Goal: Task Accomplishment & Management: Use online tool/utility

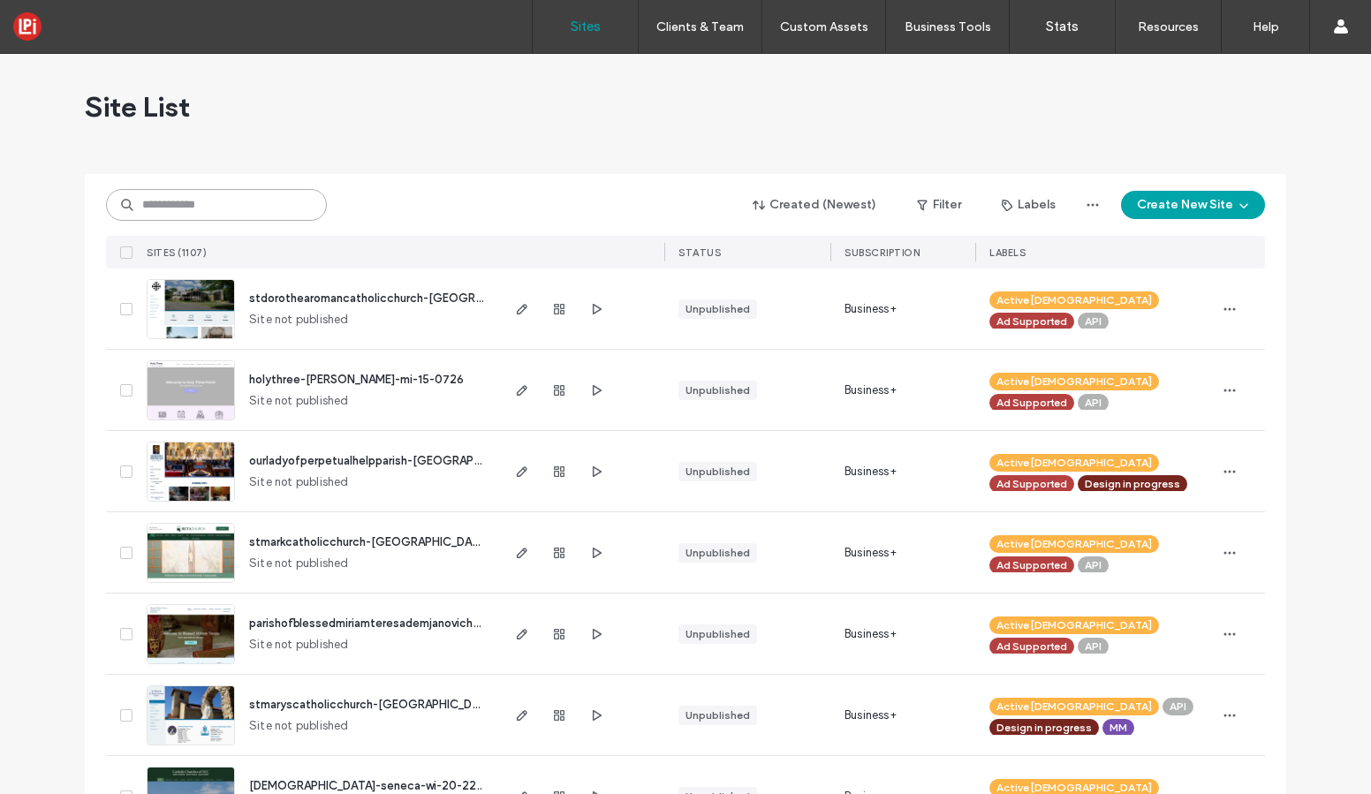
click at [268, 199] on input at bounding box center [216, 205] width 221 height 32
type input "**********"
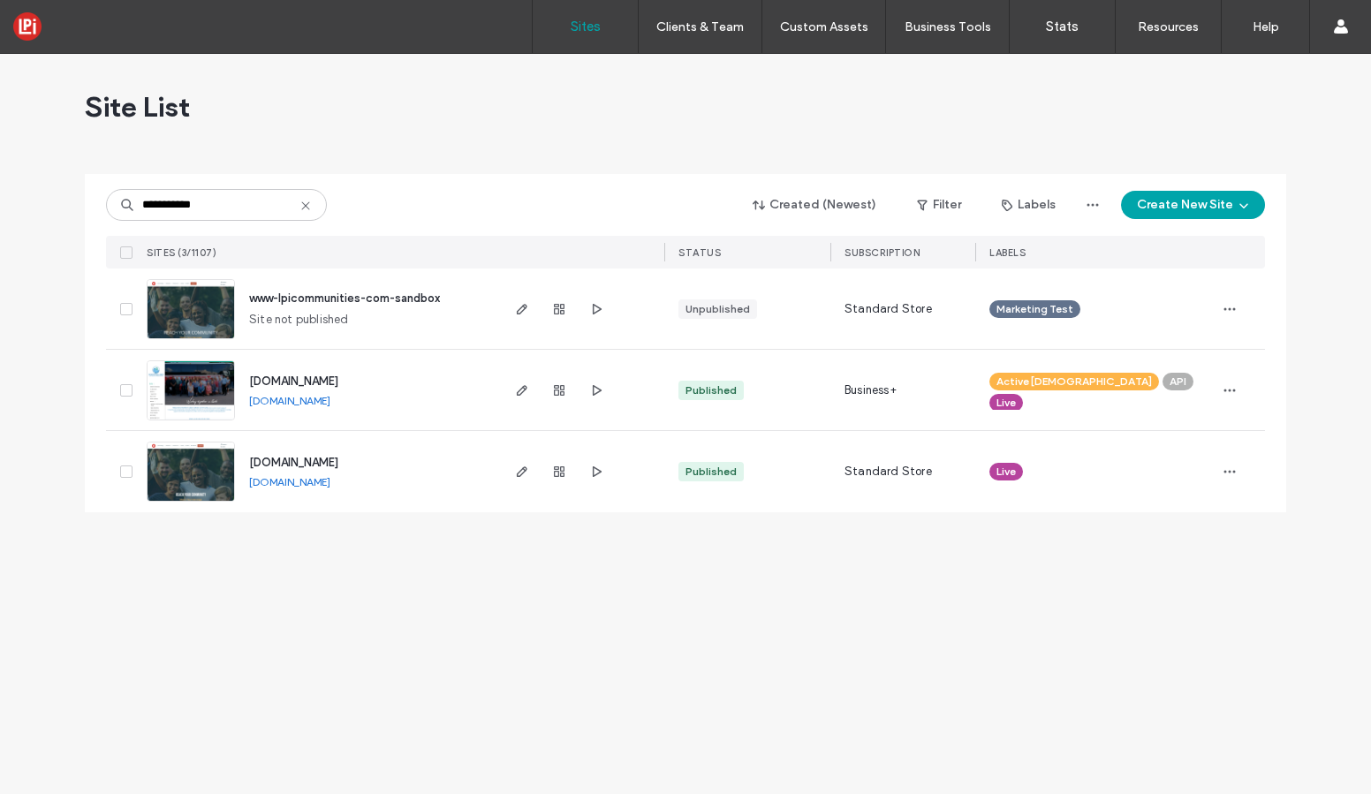
click at [207, 472] on img at bounding box center [191, 503] width 87 height 120
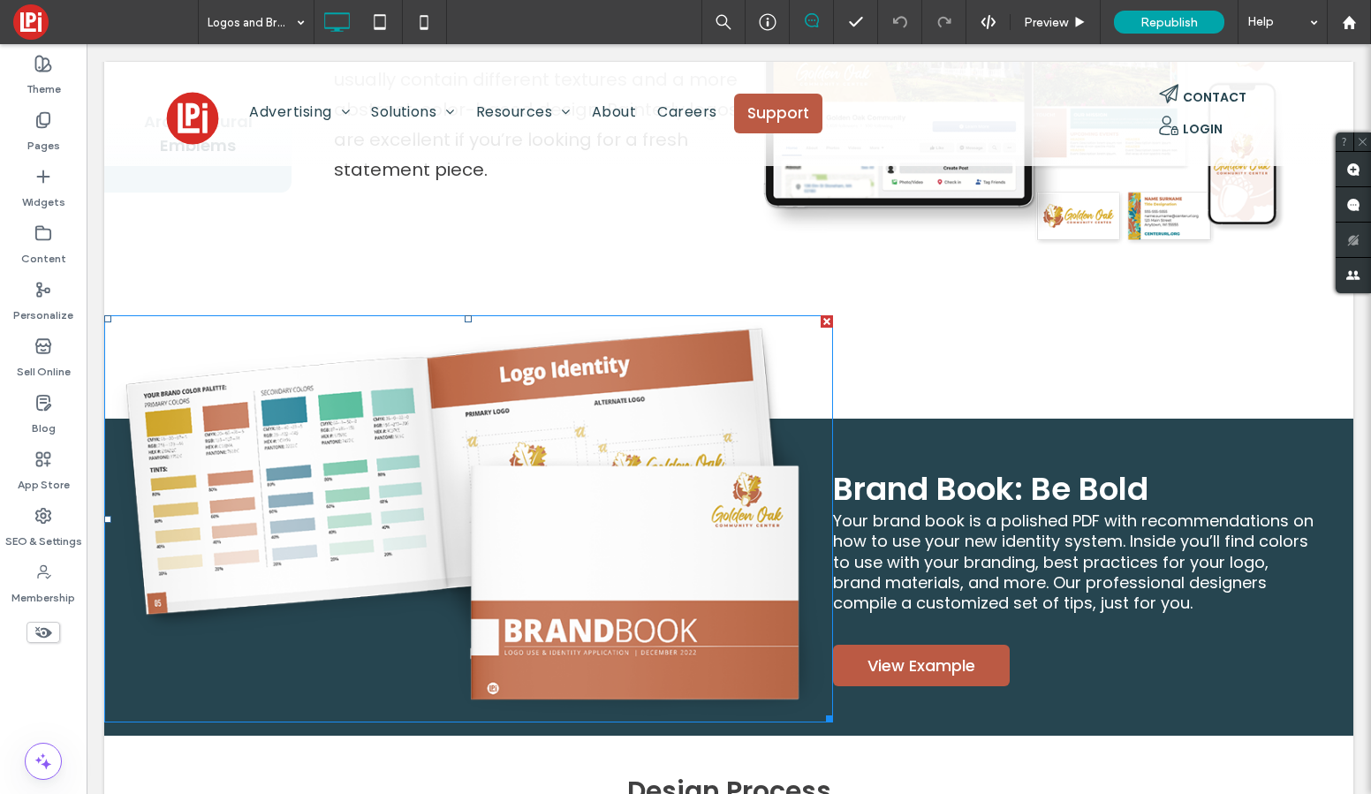
scroll to position [2559, 0]
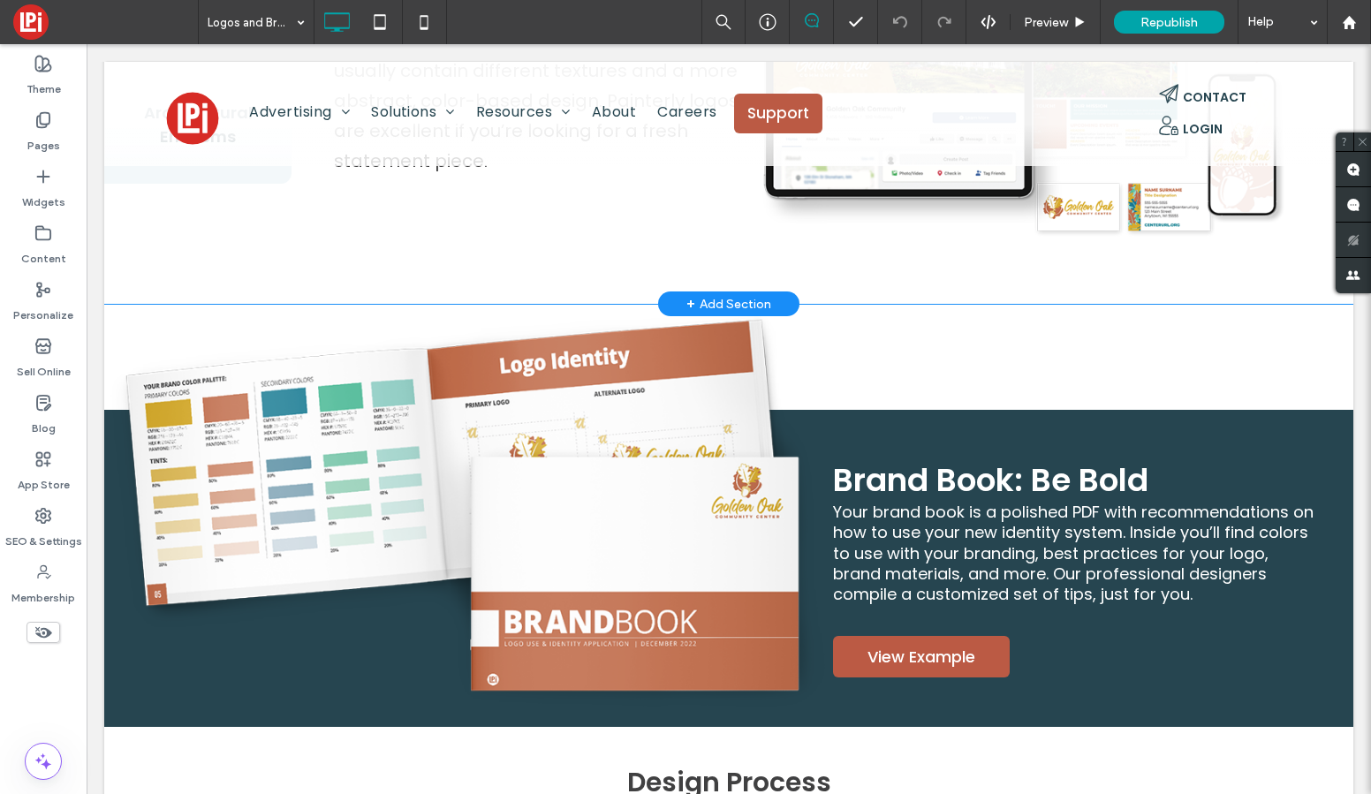
click at [505, 247] on div "Painterly Logos Painterly logos display a more artistic style or a hand-drawn i…" at bounding box center [823, 78] width 1062 height 425
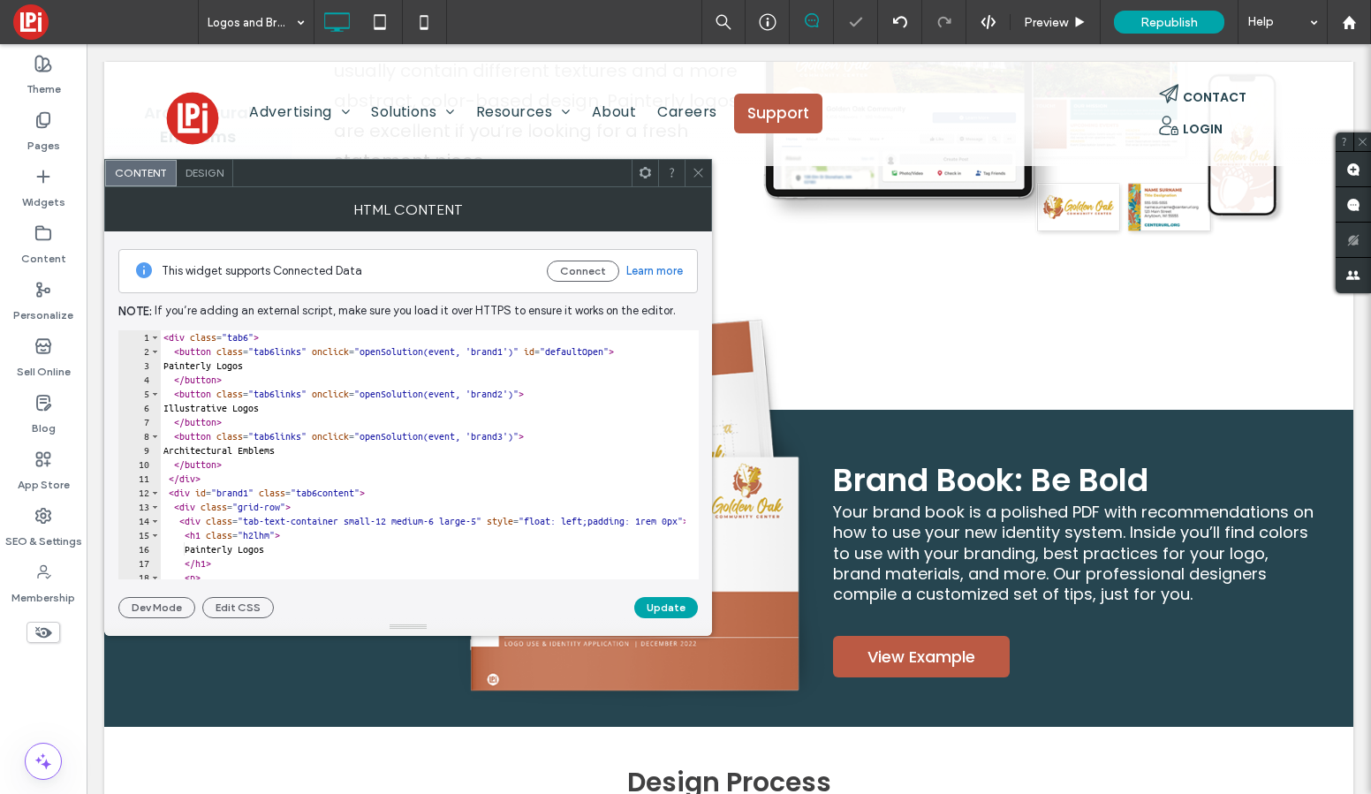
click at [199, 177] on span "Design" at bounding box center [205, 172] width 38 height 13
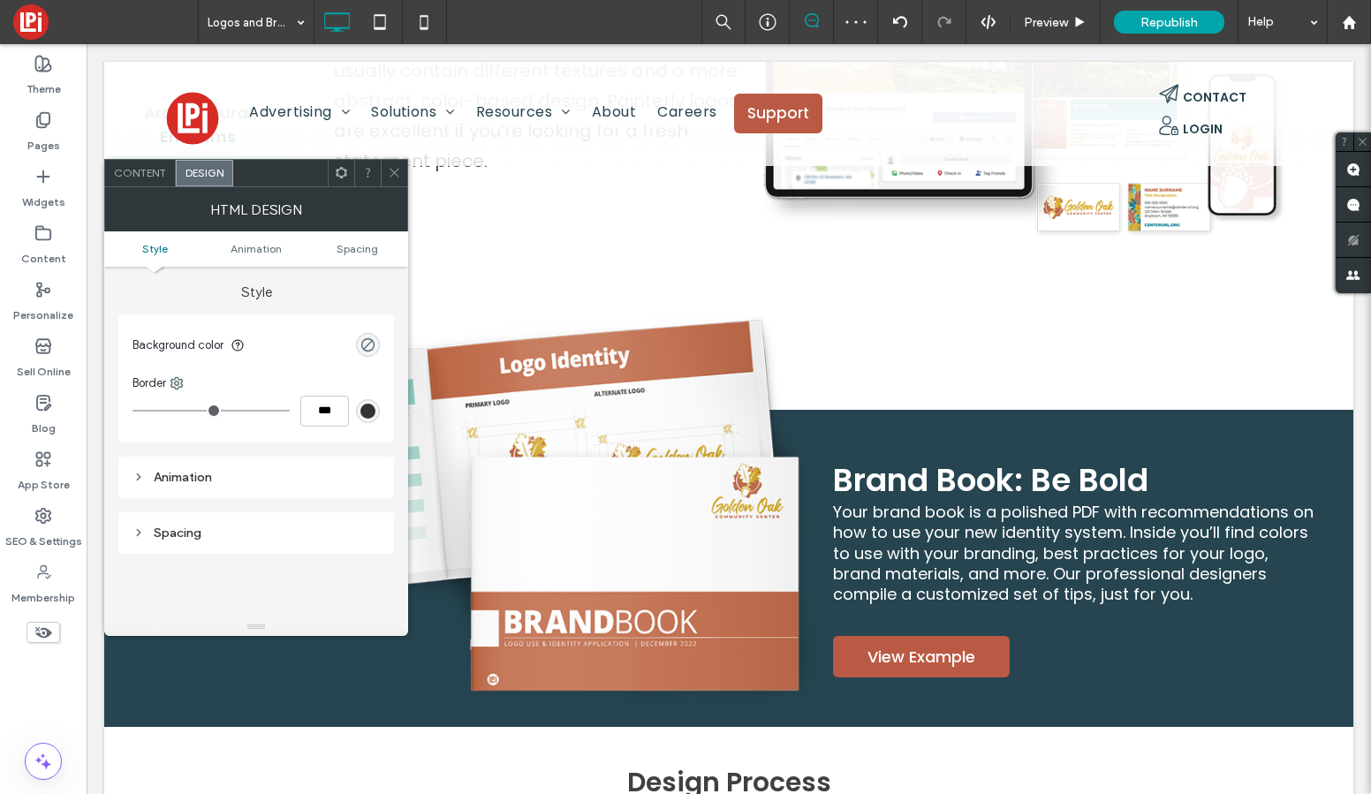
click at [343, 171] on icon at bounding box center [341, 172] width 13 height 13
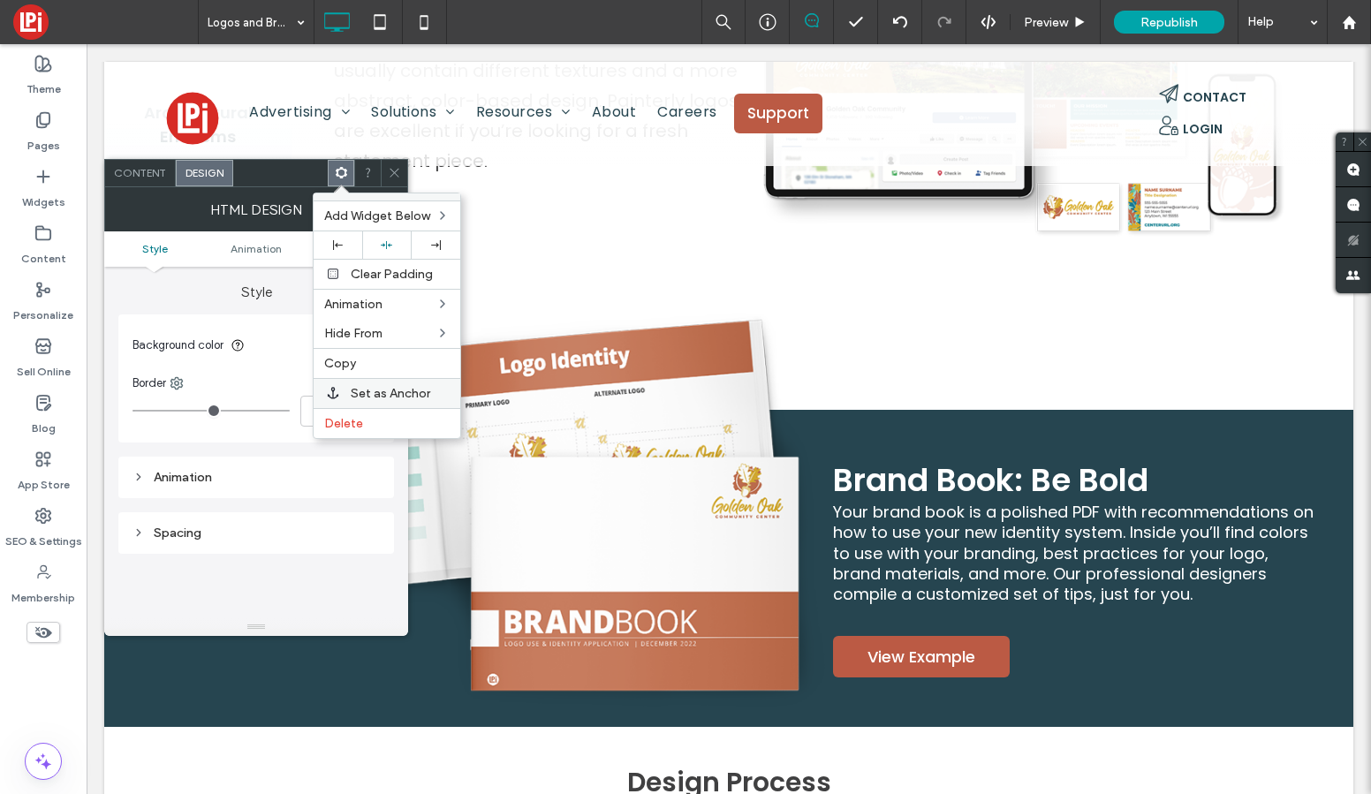
click at [384, 396] on span "Set as Anchor" at bounding box center [391, 393] width 80 height 15
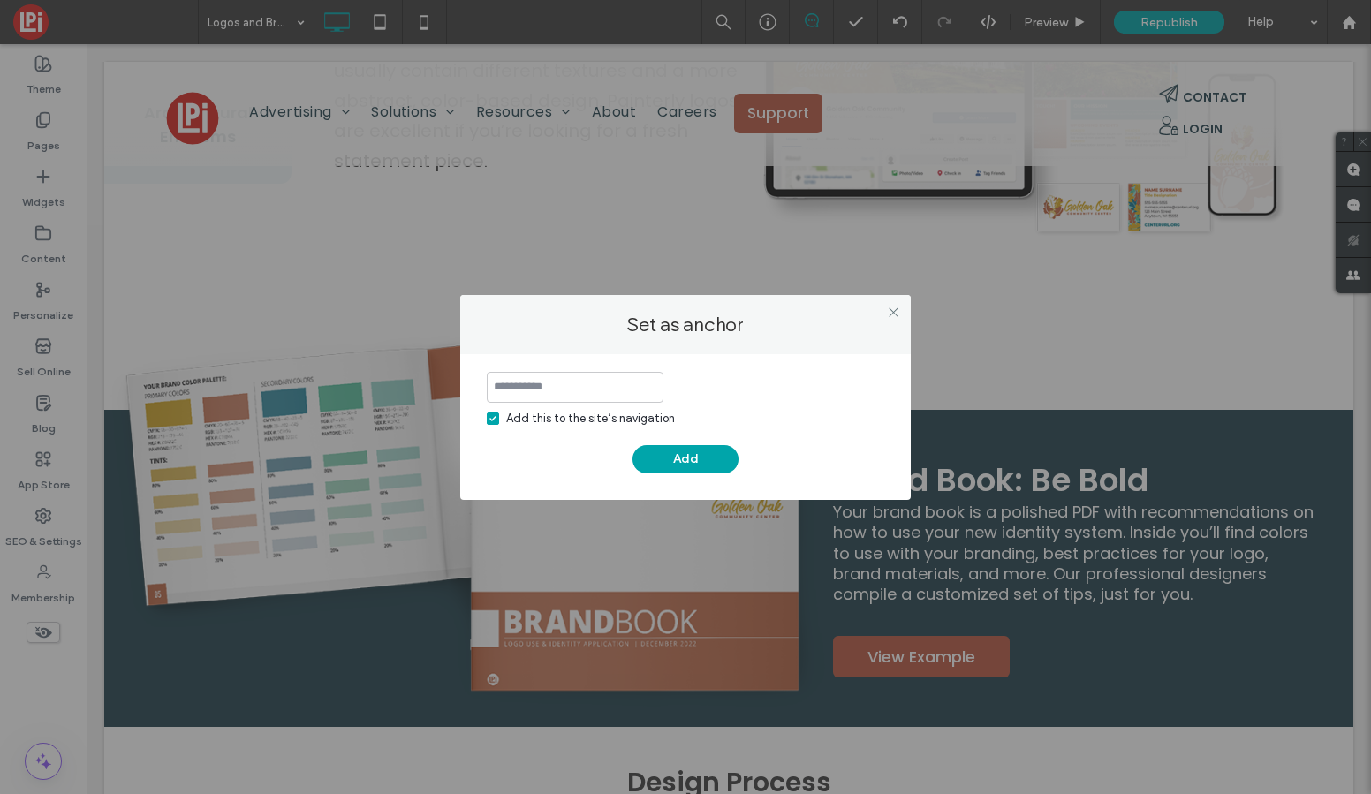
click at [534, 399] on input at bounding box center [575, 387] width 177 height 31
type input "*********"
click at [714, 463] on button "Add" at bounding box center [686, 459] width 106 height 28
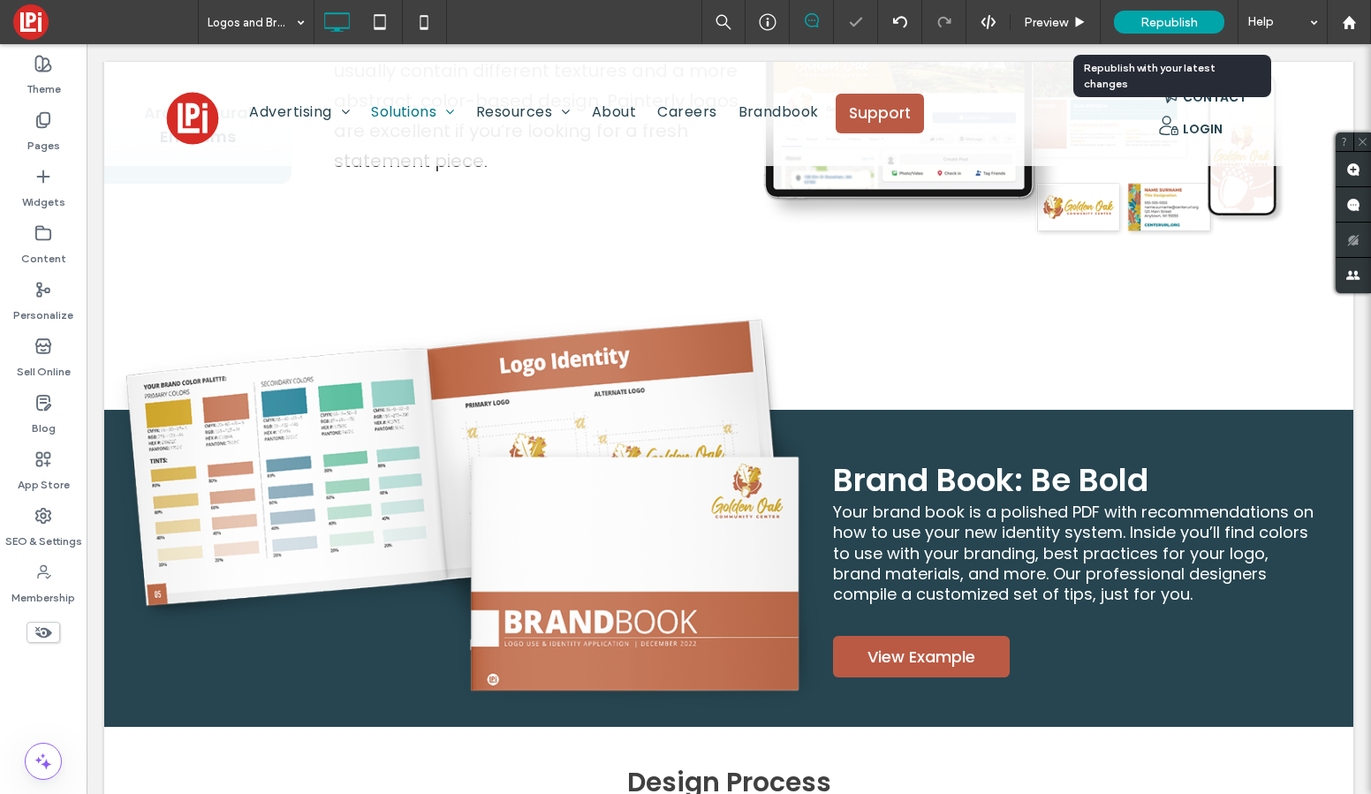
click at [1159, 16] on span "Republish" at bounding box center [1169, 22] width 57 height 15
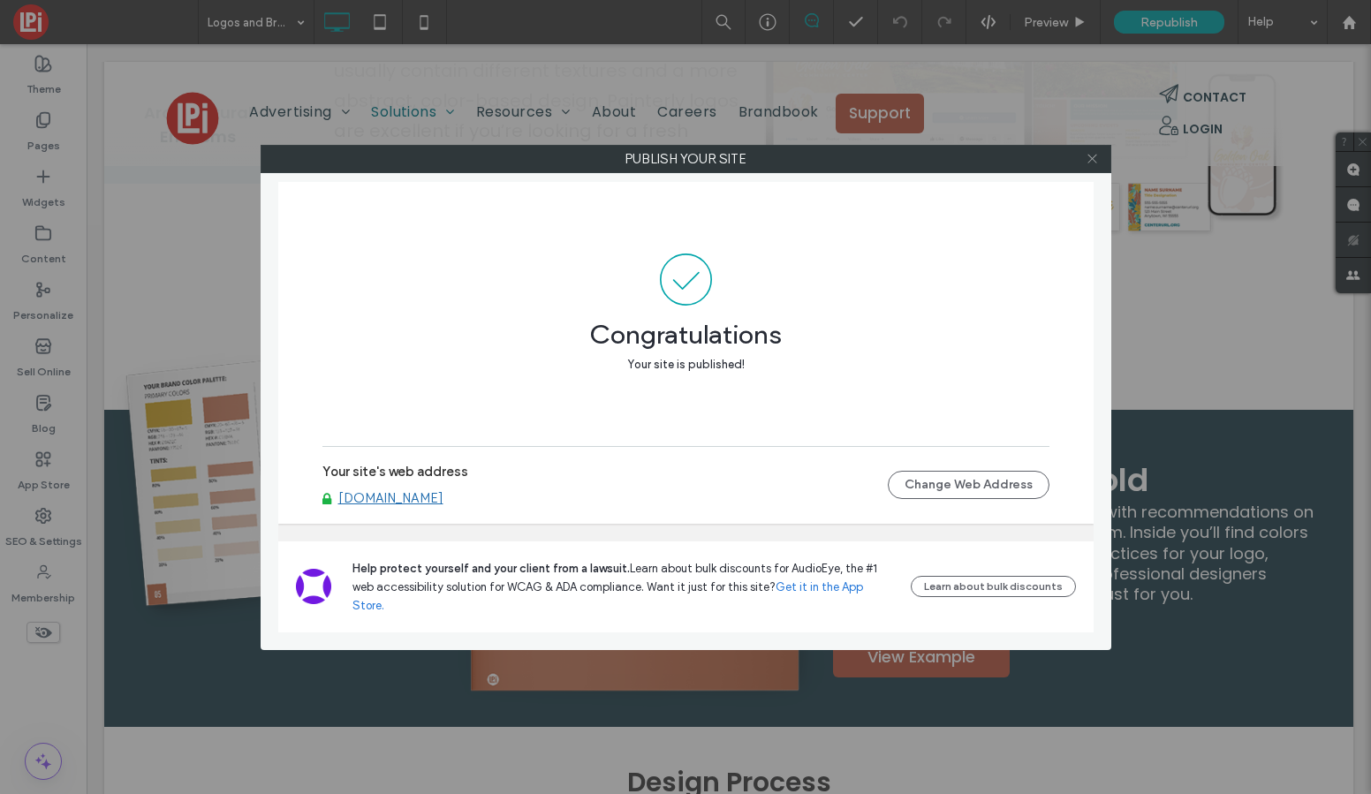
click at [1097, 163] on icon at bounding box center [1092, 158] width 13 height 13
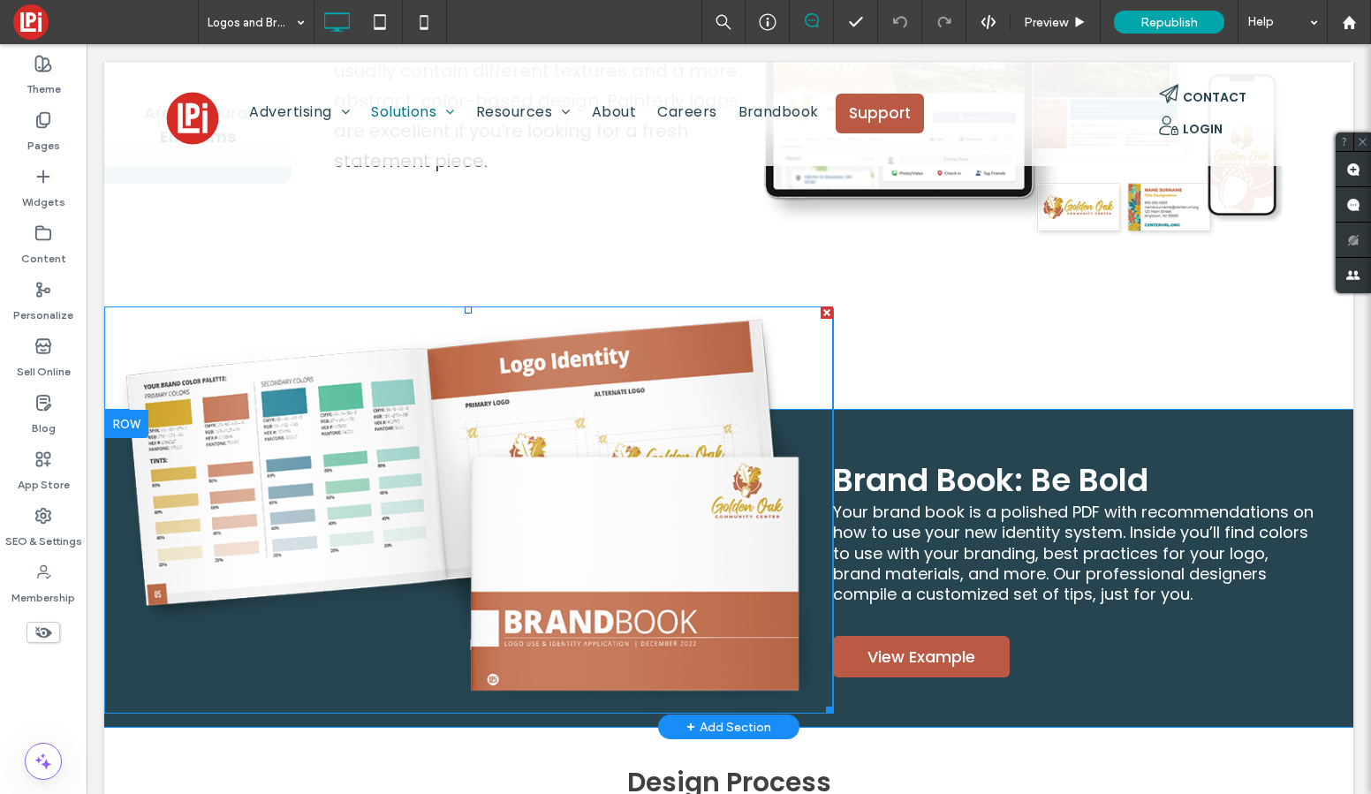
click at [505, 391] on img at bounding box center [468, 510] width 729 height 407
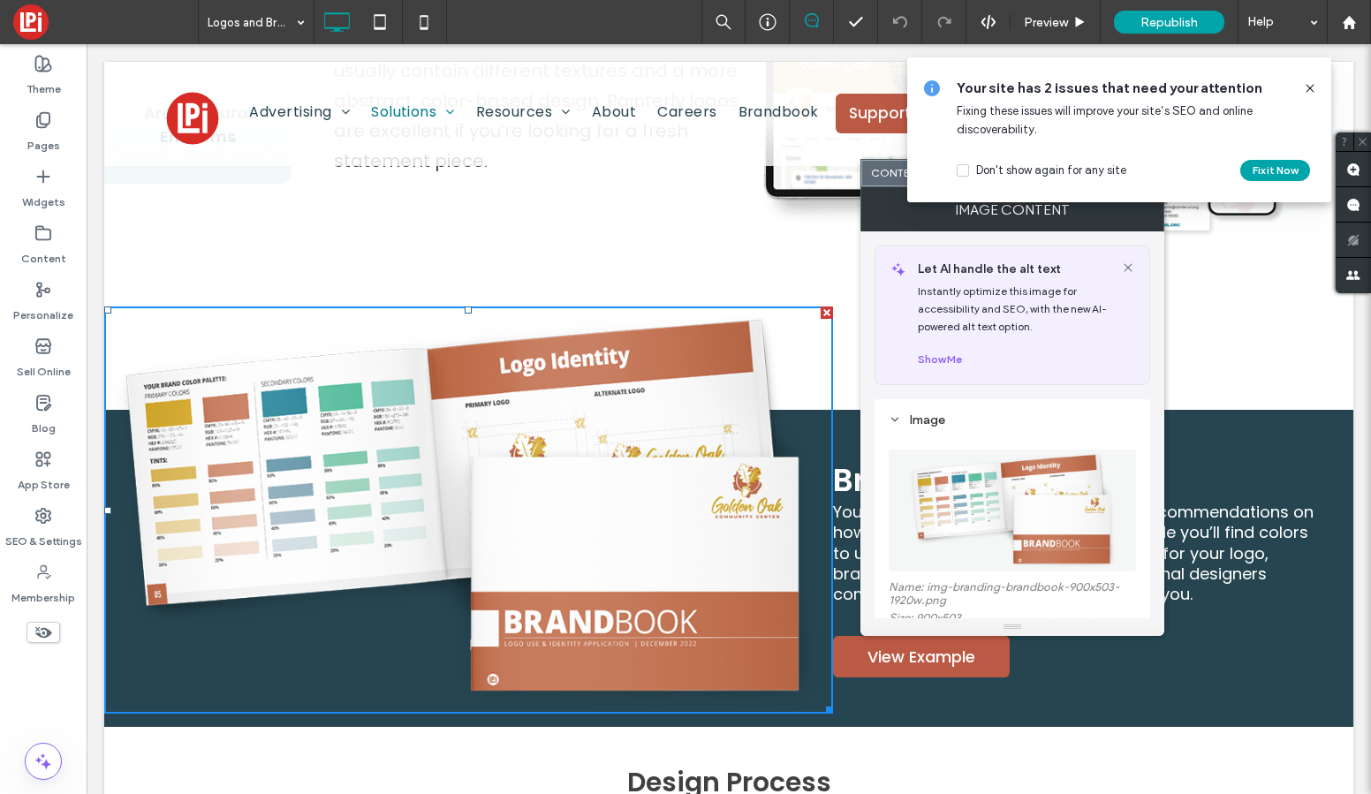
click at [1313, 87] on icon at bounding box center [1310, 88] width 14 height 14
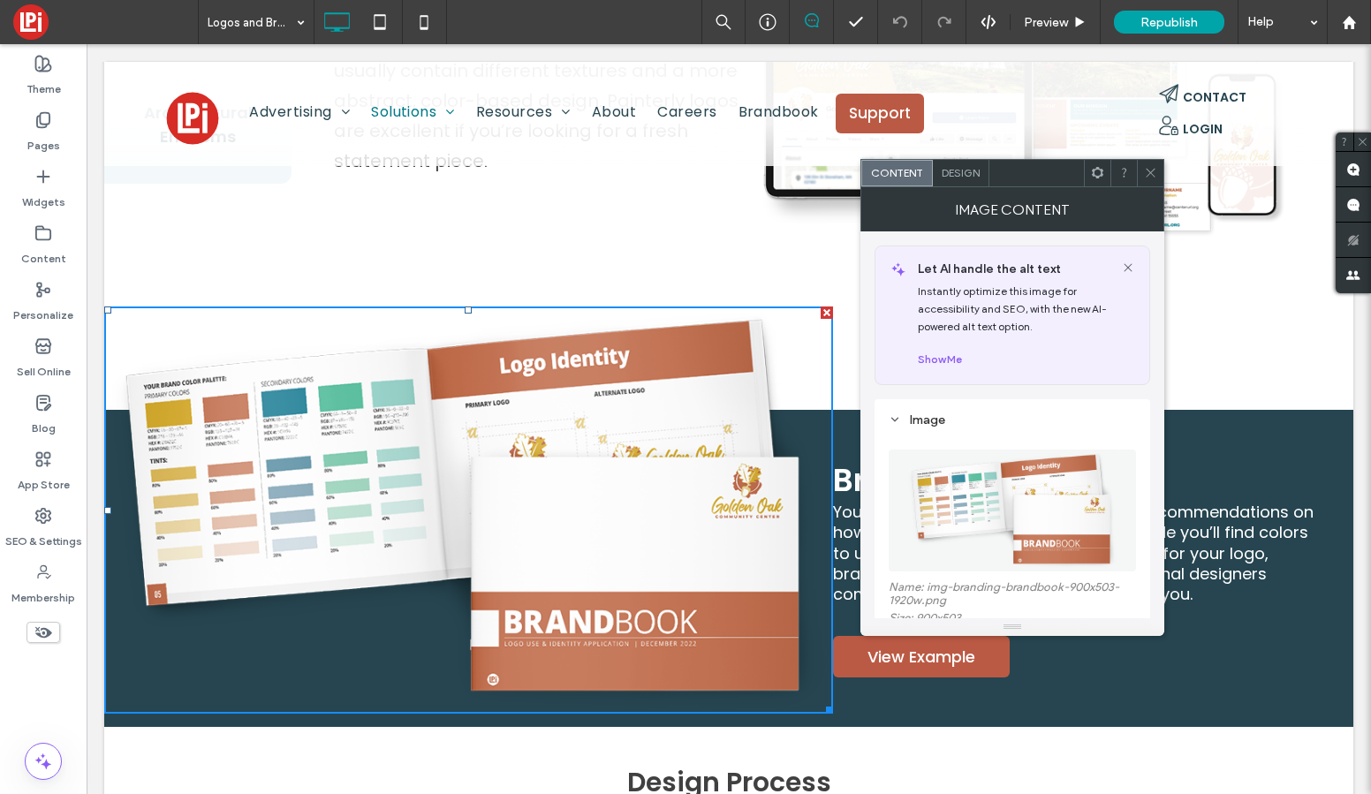
click at [1098, 175] on icon at bounding box center [1097, 172] width 13 height 13
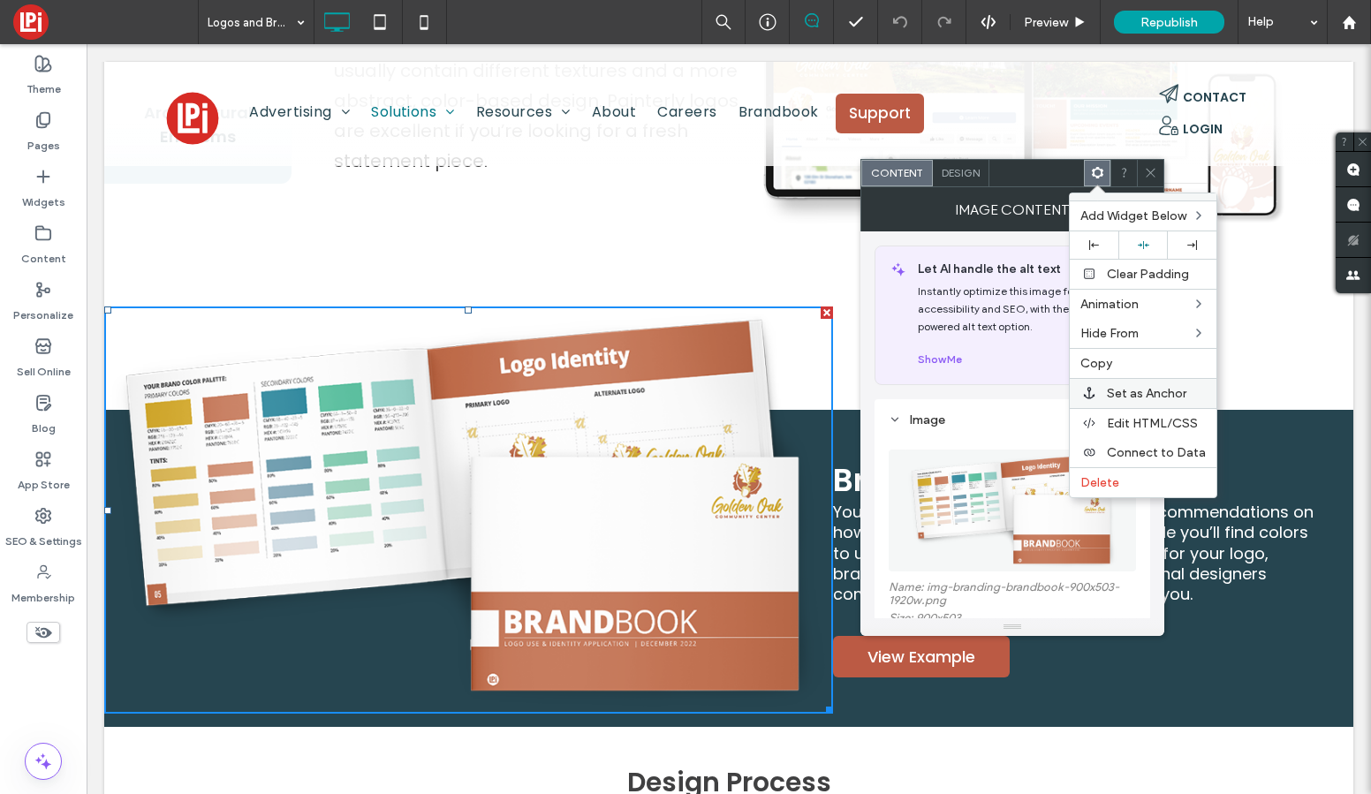
click at [1135, 390] on span "Set as Anchor" at bounding box center [1147, 393] width 80 height 15
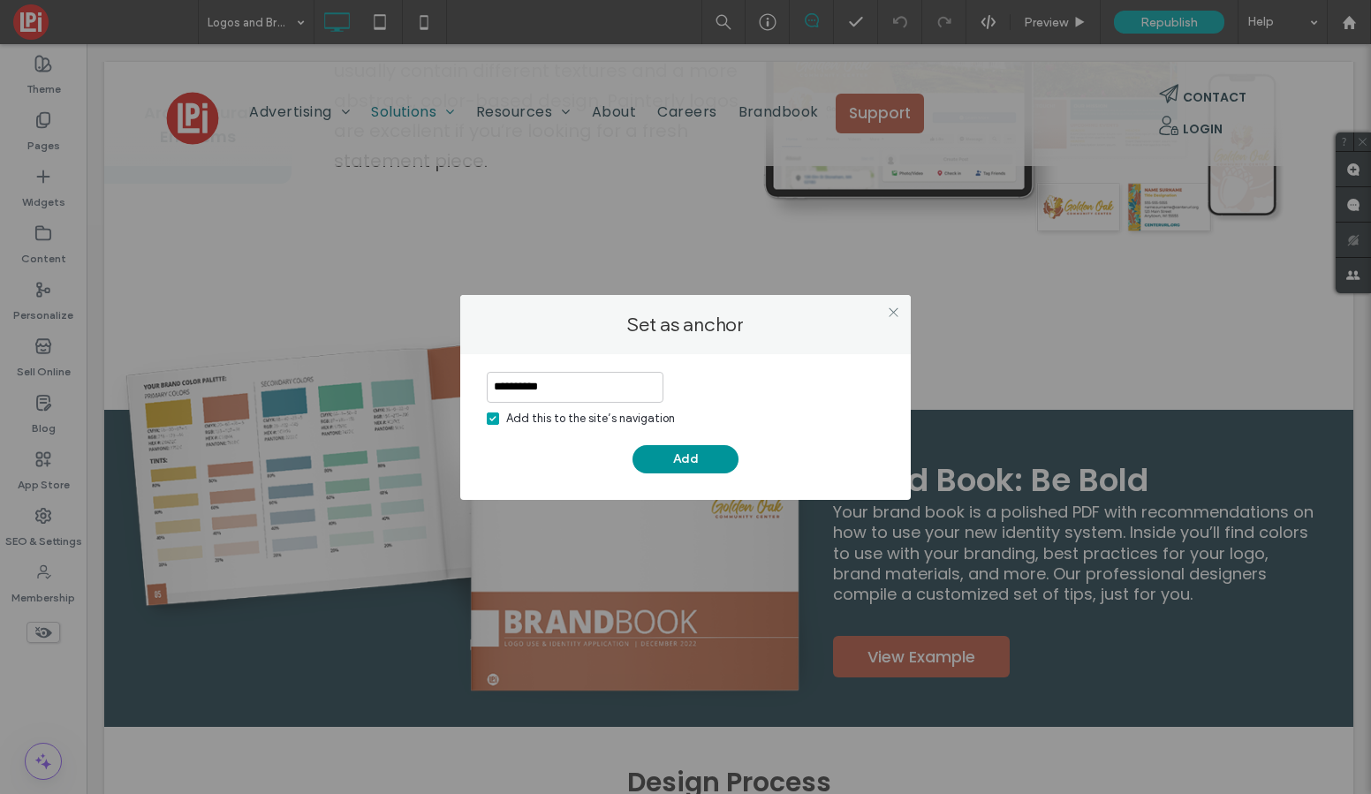
type input "**********"
click at [675, 452] on button "Add" at bounding box center [686, 459] width 106 height 28
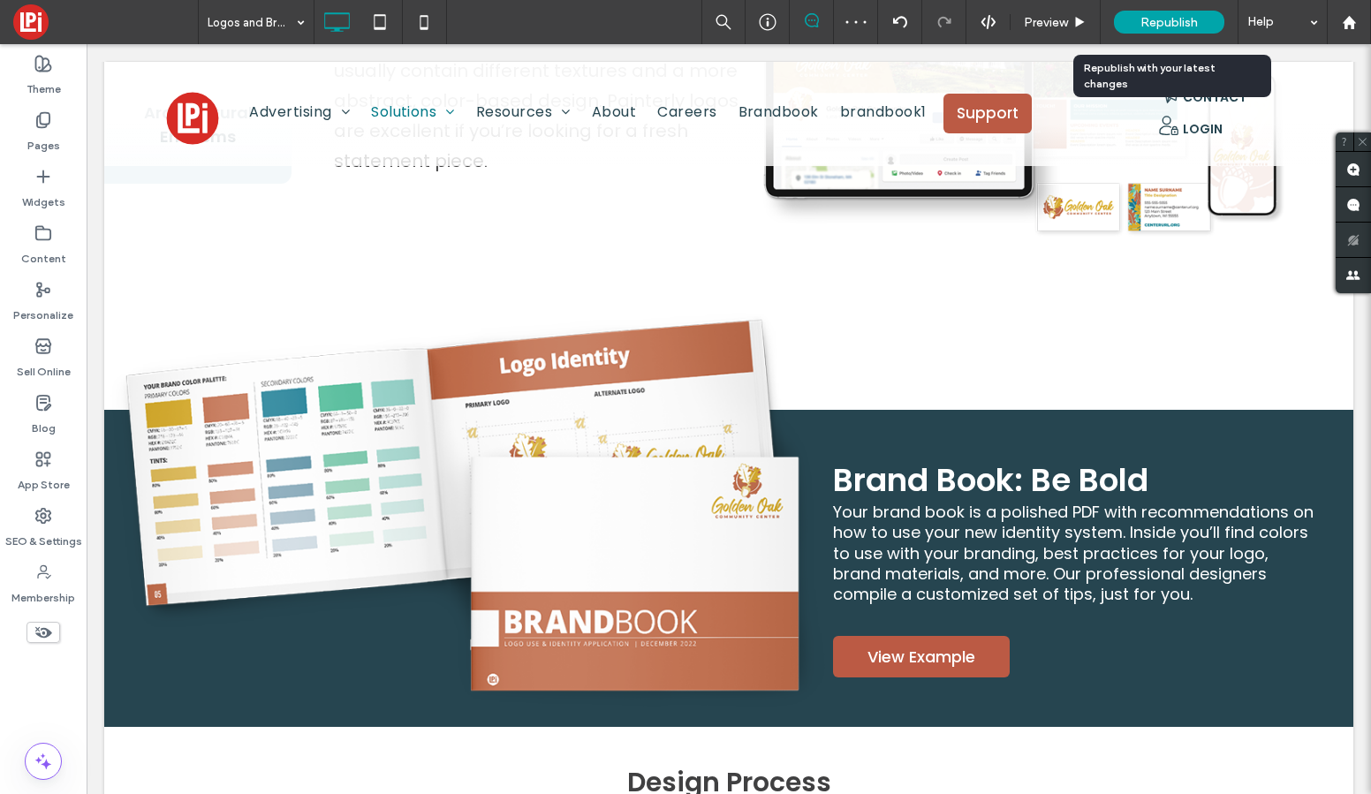
click at [1181, 24] on span "Republish" at bounding box center [1169, 22] width 57 height 15
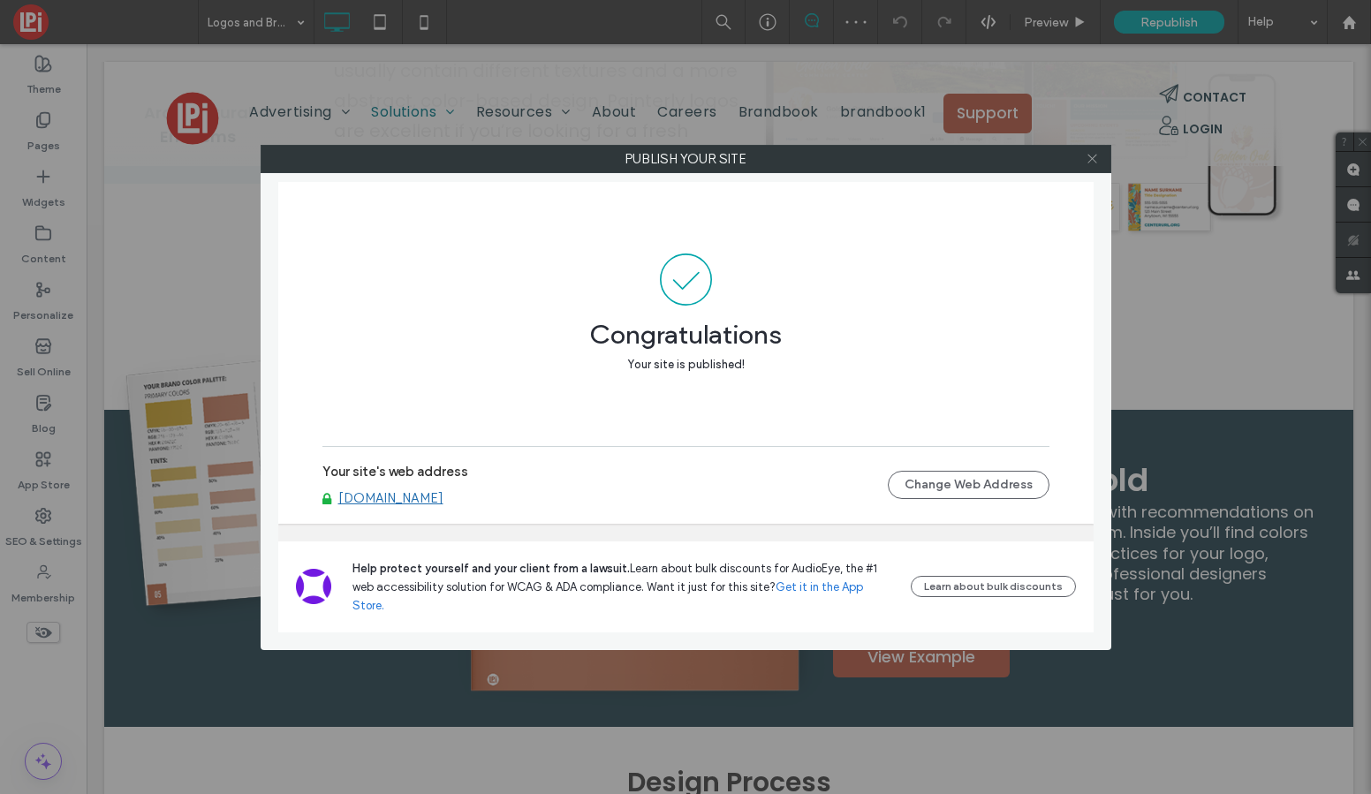
click at [1092, 158] on use at bounding box center [1092, 159] width 9 height 9
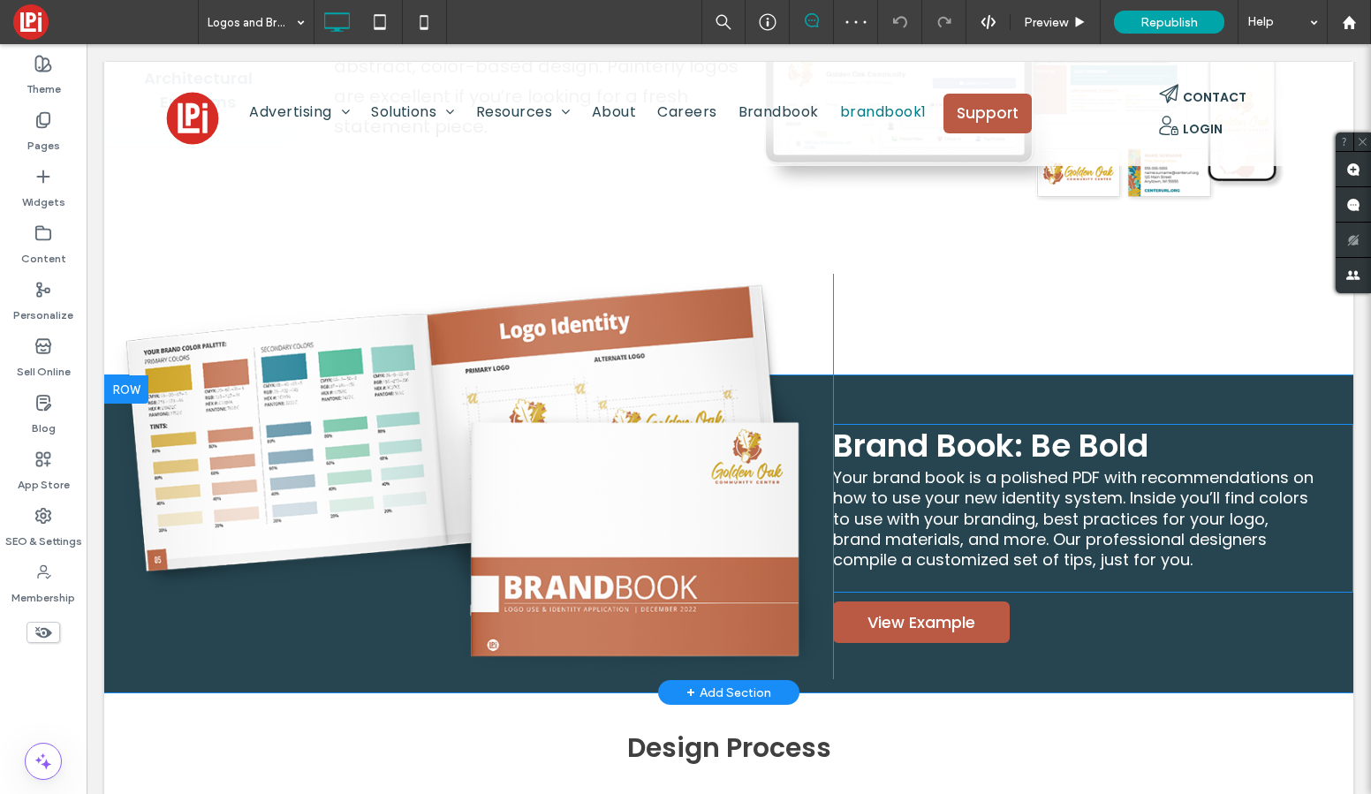
scroll to position [2594, 0]
